Goal: Transaction & Acquisition: Purchase product/service

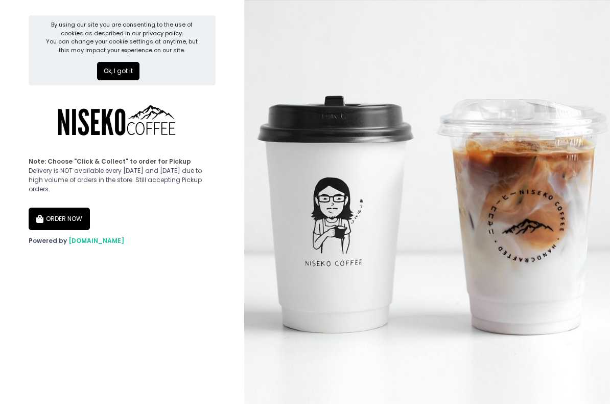
click at [133, 74] on button "Ok, I got it" at bounding box center [118, 71] width 42 height 18
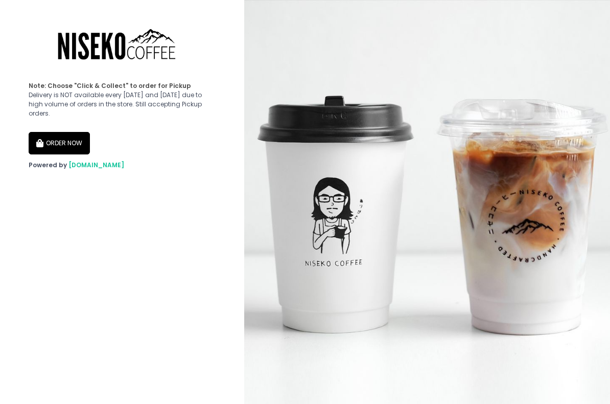
click at [76, 133] on button "ORDER NOW" at bounding box center [59, 143] width 61 height 22
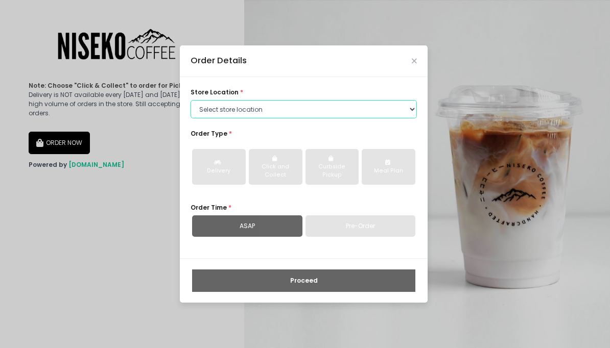
click at [247, 107] on select "Select store location [GEOGRAPHIC_DATA] [GEOGRAPHIC_DATA] Niseko Coffee [GEOGRA…" at bounding box center [304, 109] width 226 height 18
select select "645a039fd957f8b56cab6e88"
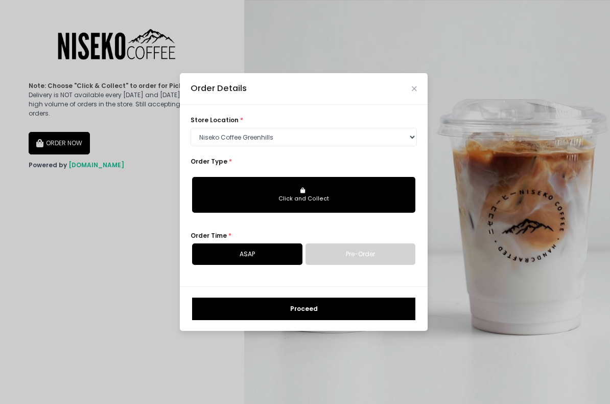
click at [338, 191] on button "Click and Collect" at bounding box center [303, 195] width 223 height 36
click at [303, 193] on icon "button" at bounding box center [303, 190] width 7 height 6
click at [265, 253] on link "ASAP" at bounding box center [247, 253] width 110 height 21
click at [365, 254] on link "Pre-Order" at bounding box center [361, 253] width 110 height 21
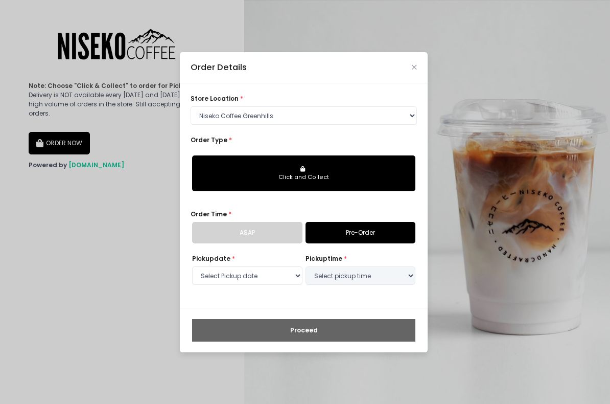
select select "[DATE]"
click at [328, 310] on div "Proceed" at bounding box center [304, 330] width 248 height 44
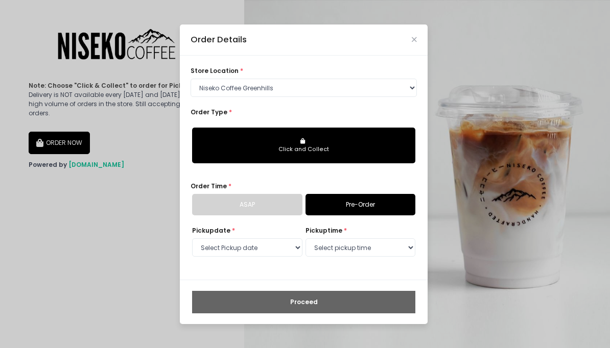
click at [256, 203] on link "ASAP" at bounding box center [247, 204] width 110 height 21
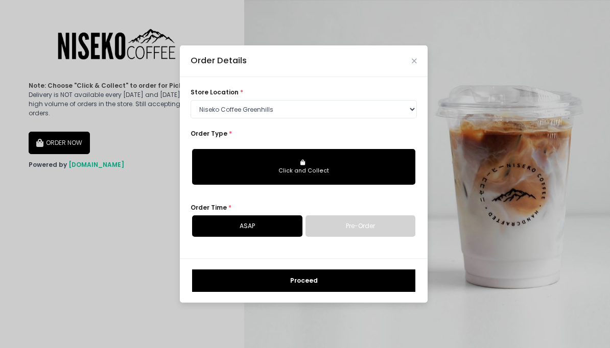
click at [290, 157] on button "Click and Collect" at bounding box center [303, 167] width 223 height 36
click at [251, 229] on link "ASAP" at bounding box center [247, 226] width 110 height 21
click at [306, 287] on button "Proceed" at bounding box center [303, 281] width 223 height 22
